Goal: Task Accomplishment & Management: Use online tool/utility

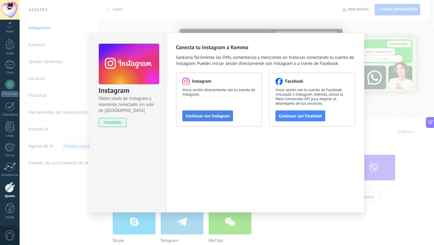
click at [216, 117] on span "Continuar con Instagram" at bounding box center [208, 116] width 44 height 4
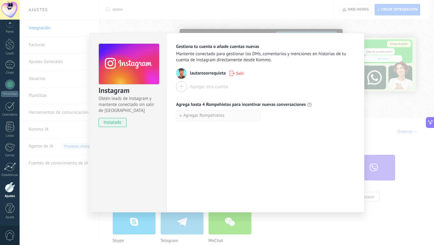
click at [244, 118] on button "Agregar Rompehielos" at bounding box center [218, 115] width 84 height 11
click at [238, 147] on div "Gestiona tu cuenta o añade cuentas nuevas Mantente conectado para gestionar los…" at bounding box center [266, 122] width 198 height 179
click at [266, 117] on icon "button" at bounding box center [264, 115] width 4 height 5
click at [234, 176] on div "Gestiona tu cuenta o añade cuentas nuevas Mantente conectado para gestionar los…" at bounding box center [266, 122] width 198 height 179
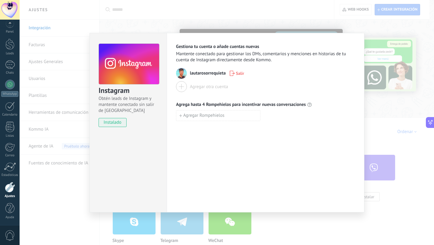
click at [119, 170] on div "Instagram Obtén leads de Instagram y mantente conectado sin salir de Kommo inst…" at bounding box center [128, 122] width 77 height 179
click at [131, 75] on use at bounding box center [129, 63] width 60 height 41
click at [176, 154] on div "Gestiona tu cuenta o añade cuentas nuevas Mantente conectado para gestionar los…" at bounding box center [266, 122] width 198 height 179
click at [317, 8] on div "Instagram Obtén leads de Instagram y mantente conectado sin salir de Kommo inst…" at bounding box center [227, 122] width 415 height 245
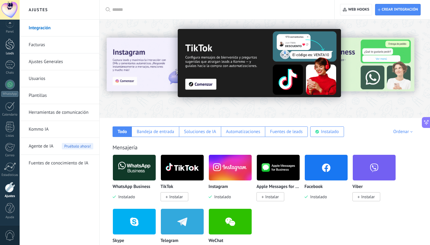
click at [6, 50] on link "Leads" at bounding box center [10, 47] width 20 height 17
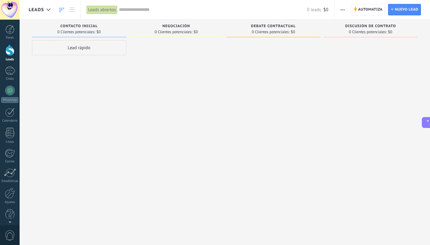
click at [9, 53] on div at bounding box center [9, 50] width 9 height 11
click at [8, 79] on div "Chats" at bounding box center [9, 79] width 17 height 4
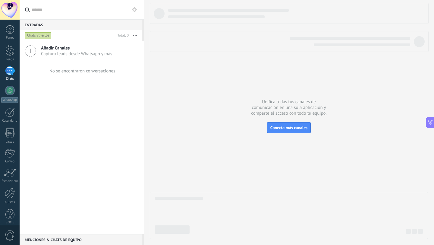
click at [36, 49] on icon at bounding box center [30, 50] width 11 height 11
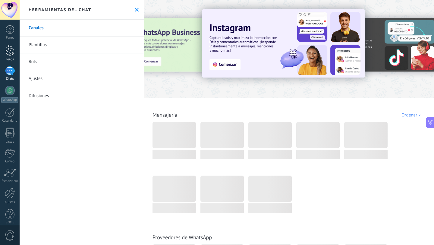
click at [13, 52] on div at bounding box center [9, 50] width 9 height 11
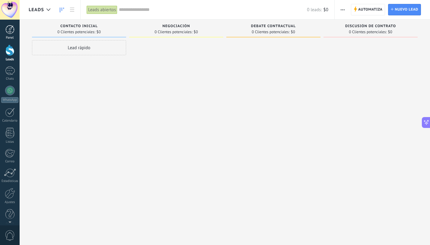
click at [11, 30] on div at bounding box center [9, 29] width 9 height 9
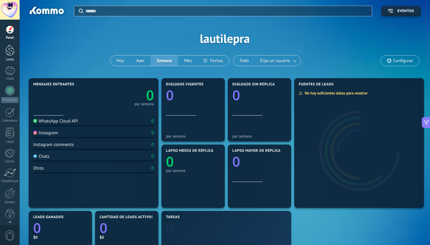
click at [8, 47] on div at bounding box center [9, 50] width 9 height 11
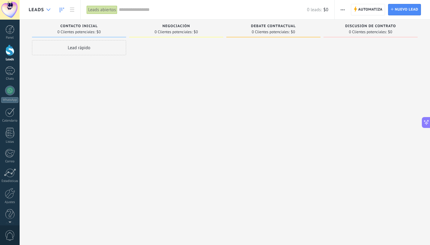
click at [45, 10] on div at bounding box center [48, 10] width 10 height 12
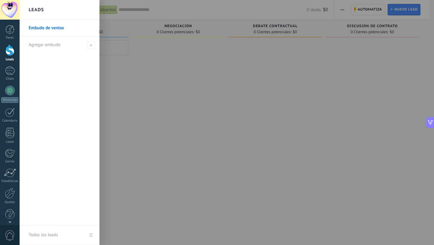
click at [149, 65] on div at bounding box center [237, 122] width 434 height 245
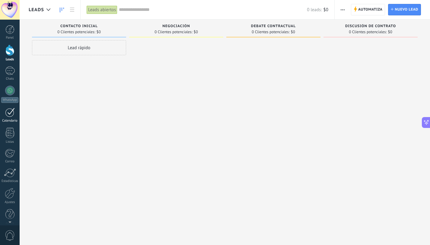
click at [10, 110] on div at bounding box center [10, 112] width 10 height 9
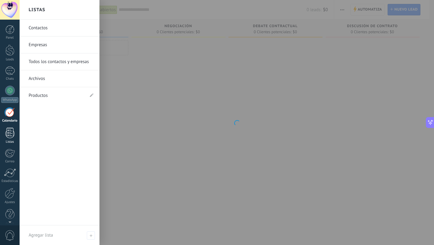
click at [8, 135] on div at bounding box center [9, 133] width 9 height 11
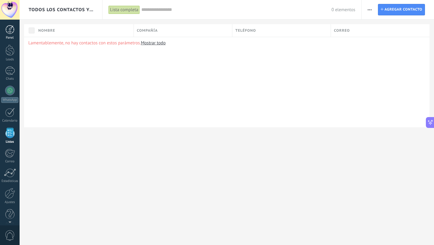
click at [8, 37] on div "Panel" at bounding box center [9, 38] width 17 height 4
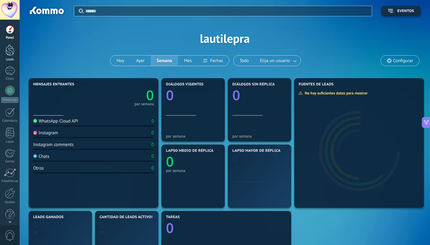
click at [8, 53] on div at bounding box center [9, 50] width 9 height 11
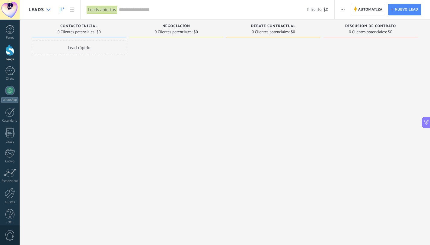
click at [44, 6] on div at bounding box center [48, 10] width 10 height 12
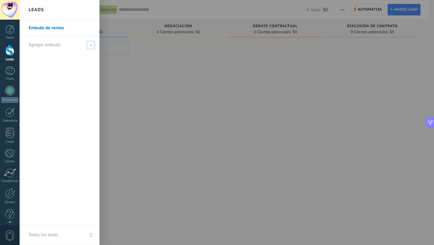
click at [92, 45] on use at bounding box center [91, 45] width 3 height 3
click at [92, 45] on span at bounding box center [91, 45] width 5 height 4
click at [105, 50] on div at bounding box center [237, 122] width 434 height 245
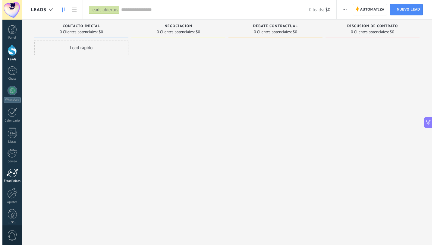
scroll to position [6, 0]
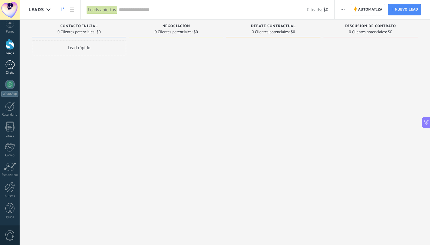
click at [9, 65] on div at bounding box center [10, 64] width 10 height 9
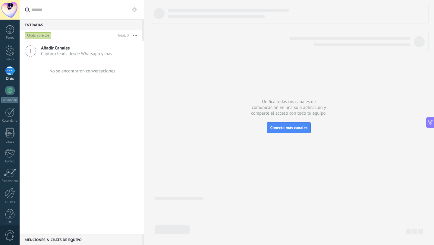
click at [34, 53] on icon at bounding box center [30, 50] width 11 height 11
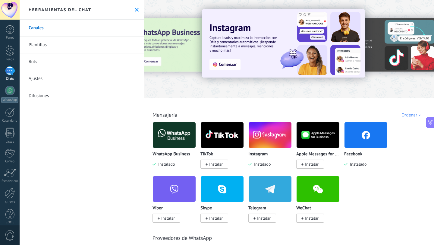
click at [137, 9] on button at bounding box center [136, 9] width 5 height 5
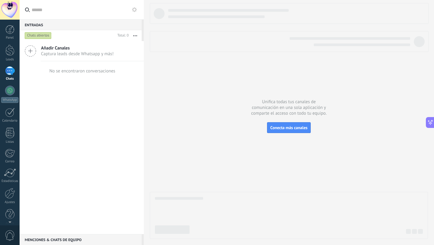
click at [133, 36] on button "button" at bounding box center [135, 35] width 13 height 11
click at [108, 132] on div "Añadir Canales Captura leads desde Whatsapp y más! No se encontraron conversaci…" at bounding box center [82, 137] width 124 height 193
click at [12, 33] on div at bounding box center [9, 29] width 9 height 9
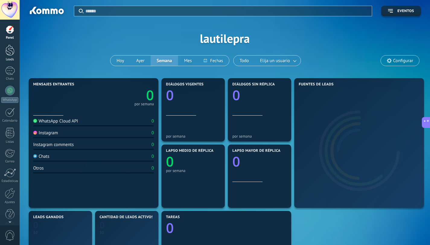
click at [9, 56] on link "Leads" at bounding box center [10, 53] width 20 height 17
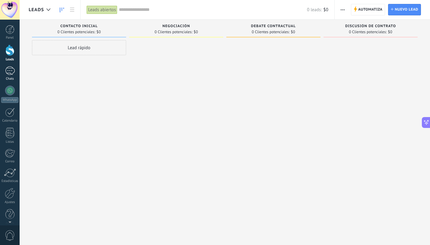
click at [9, 73] on div at bounding box center [10, 70] width 10 height 9
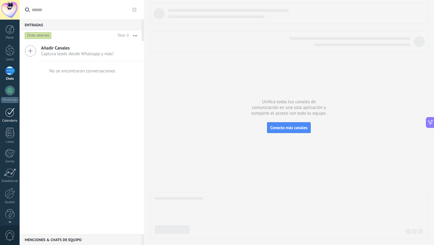
click at [11, 122] on div "Calendario" at bounding box center [9, 121] width 17 height 4
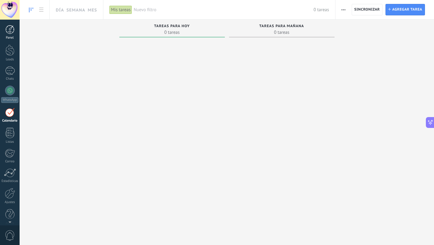
click at [10, 35] on link "Panel" at bounding box center [10, 32] width 20 height 15
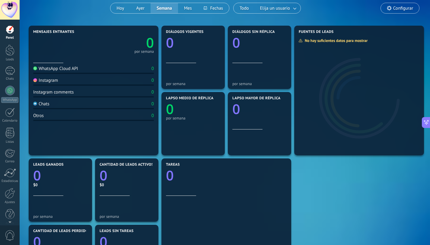
scroll to position [54, 0]
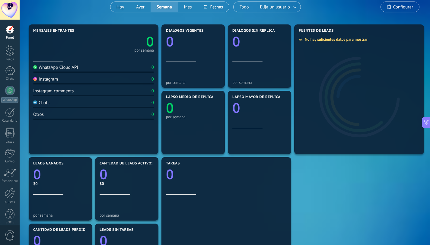
click at [125, 82] on div "Instagram 0" at bounding box center [93, 80] width 121 height 8
click at [56, 81] on div "Instagram" at bounding box center [45, 79] width 25 height 6
click at [120, 6] on button "Hoy" at bounding box center [120, 7] width 20 height 10
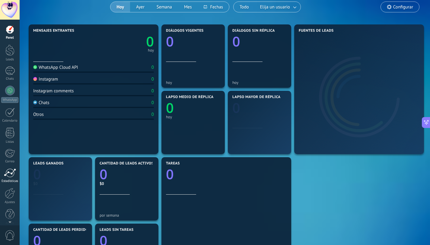
click at [11, 174] on div at bounding box center [10, 172] width 12 height 9
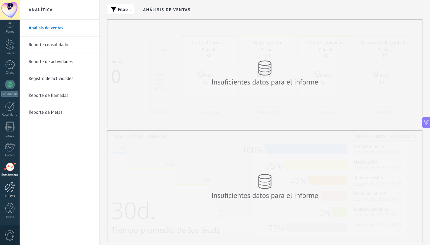
click at [6, 188] on div at bounding box center [10, 187] width 10 height 11
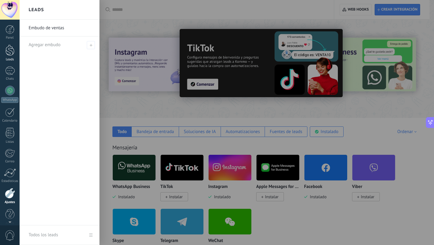
click at [12, 50] on div at bounding box center [9, 50] width 9 height 11
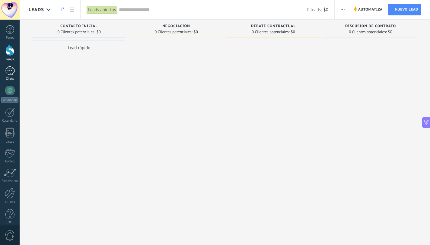
click at [9, 73] on div at bounding box center [10, 70] width 10 height 9
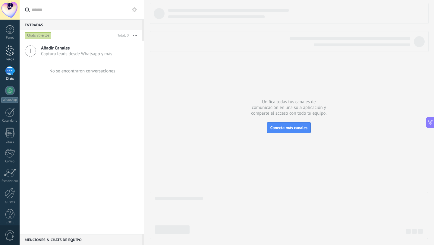
click at [6, 52] on div at bounding box center [9, 50] width 9 height 11
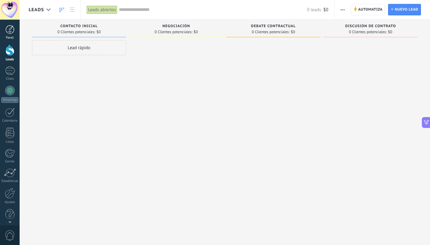
click at [9, 31] on div at bounding box center [9, 29] width 9 height 9
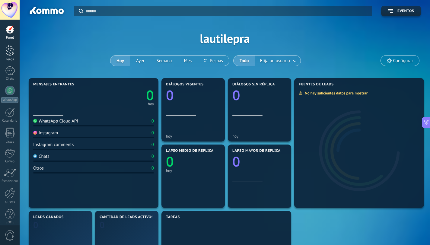
click at [10, 47] on div at bounding box center [9, 50] width 9 height 11
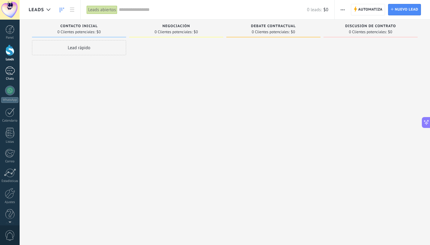
click at [11, 75] on link "Chats" at bounding box center [10, 73] width 20 height 14
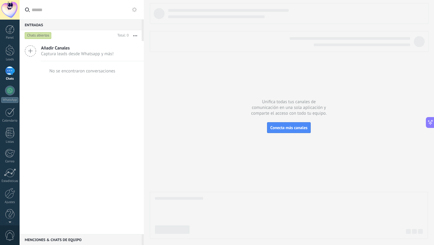
click at [32, 48] on icon at bounding box center [30, 50] width 11 height 11
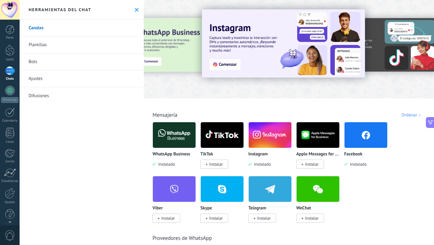
click at [265, 140] on img at bounding box center [270, 134] width 43 height 29
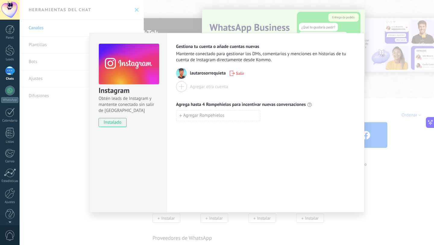
click at [209, 73] on span "lautarosorrequieta" at bounding box center [208, 73] width 36 height 6
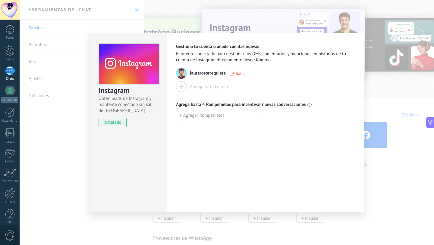
click at [116, 123] on span "instalado" at bounding box center [112, 122] width 27 height 9
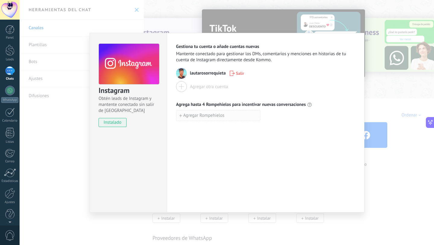
click at [197, 116] on span "Agregar Rompehielos" at bounding box center [203, 115] width 41 height 4
click at [197, 116] on input at bounding box center [218, 115] width 84 height 10
click at [220, 116] on input at bounding box center [218, 115] width 84 height 10
click at [217, 117] on input at bounding box center [218, 115] width 84 height 10
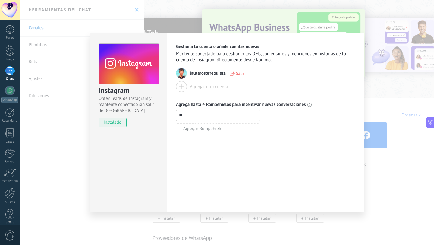
type input "*"
click at [219, 180] on div "Gestiona tu cuenta o añade cuentas nuevas Mantente conectado para gestionar los…" at bounding box center [266, 122] width 198 height 179
click at [226, 19] on div "Instagram Obtén leads de Instagram y mantente conectado sin salir de Kommo inst…" at bounding box center [227, 122] width 415 height 245
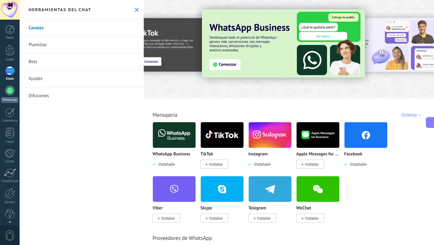
click at [11, 94] on div at bounding box center [10, 91] width 10 height 10
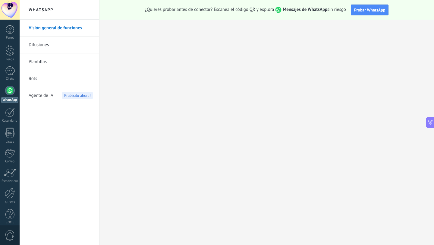
scroll to position [95, 0]
click at [10, 74] on div at bounding box center [10, 70] width 10 height 9
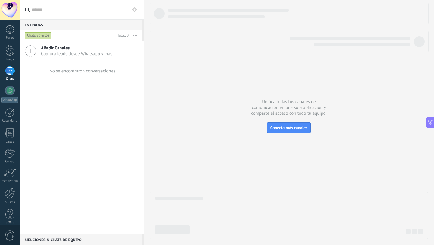
click at [137, 36] on use "button" at bounding box center [135, 35] width 4 height 1
click at [37, 35] on div "Chats abiertos" at bounding box center [38, 35] width 27 height 7
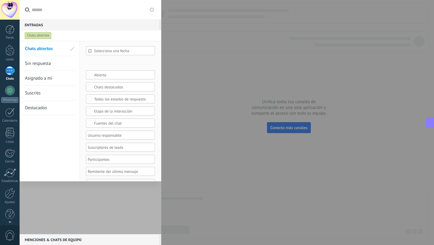
click at [38, 62] on span "Sin respuesta" at bounding box center [38, 64] width 26 height 6
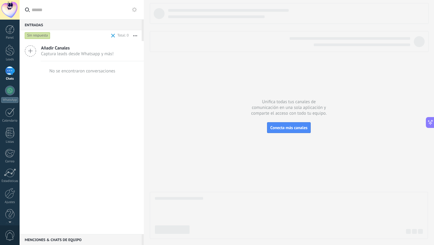
click at [44, 35] on div "Sin respuesta" at bounding box center [38, 35] width 26 height 7
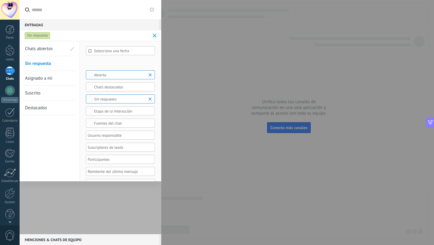
click at [154, 36] on span at bounding box center [155, 36] width 4 height 4
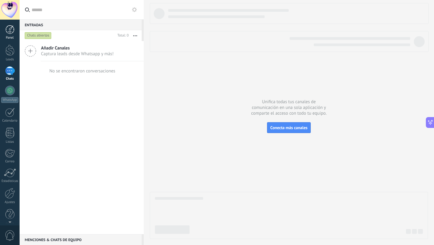
click at [13, 30] on div at bounding box center [9, 29] width 9 height 9
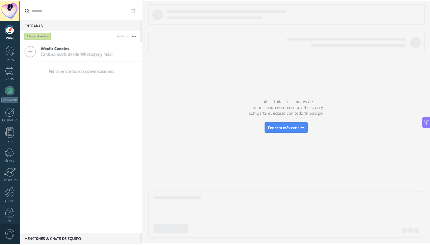
scroll to position [81, 0]
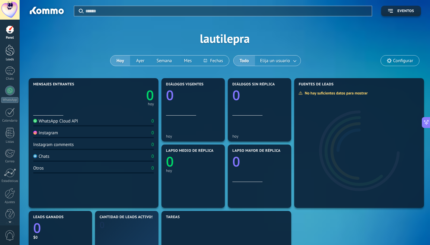
click at [8, 52] on div at bounding box center [9, 50] width 9 height 11
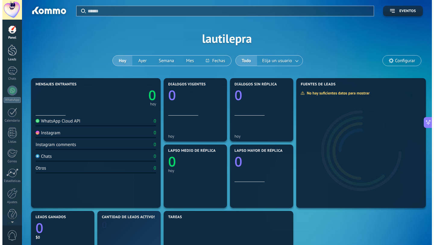
scroll to position [95, 0]
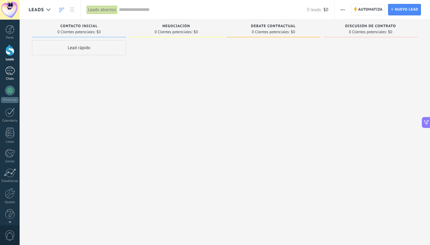
click at [8, 76] on link "Chats" at bounding box center [10, 73] width 20 height 14
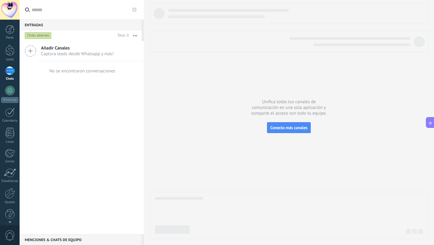
click at [185, 49] on div at bounding box center [289, 41] width 279 height 21
click at [260, 245] on div "Unifica todas tus canales de comunicación en una sola aplicación y comparte el …" at bounding box center [289, 122] width 291 height 245
click at [293, 127] on span "Conecta más canales" at bounding box center [289, 127] width 37 height 5
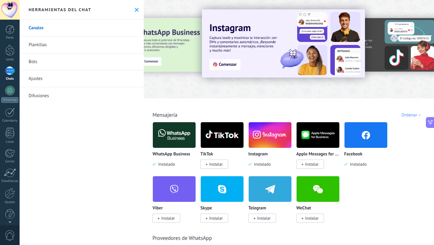
click at [267, 136] on img at bounding box center [270, 134] width 43 height 29
